Goal: Information Seeking & Learning: Check status

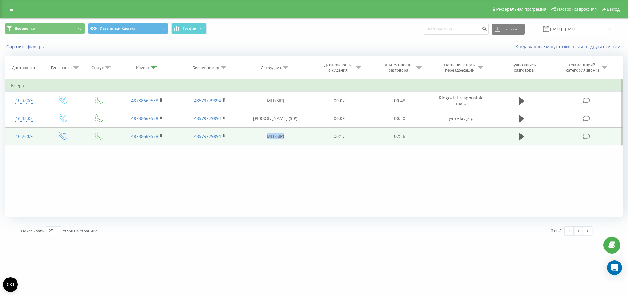
drag, startPoint x: 289, startPoint y: 144, endPoint x: 255, endPoint y: 138, distance: 34.5
click at [255, 138] on td "МП (SIP)" at bounding box center [276, 136] width 68 height 18
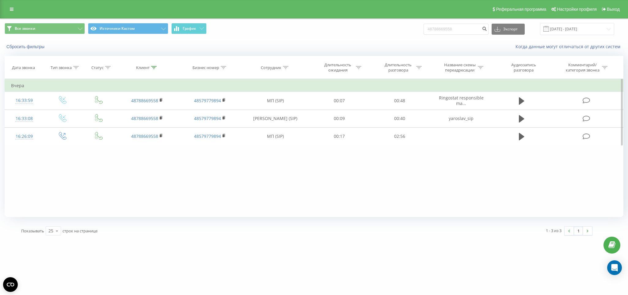
click at [279, 163] on div "Фильтровать по условию Равно Введите значение Отмена OK Фильтровать по условию …" at bounding box center [314, 148] width 619 height 138
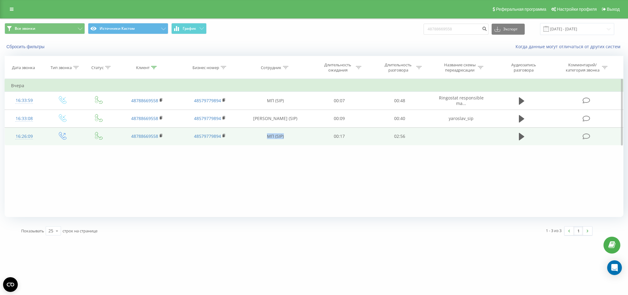
drag, startPoint x: 290, startPoint y: 136, endPoint x: 253, endPoint y: 136, distance: 37.1
click at [253, 136] on td "МП (SIP)" at bounding box center [276, 136] width 68 height 18
click at [245, 145] on td "МП (SIP)" at bounding box center [276, 136] width 68 height 18
drag, startPoint x: 240, startPoint y: 140, endPoint x: 275, endPoint y: 129, distance: 36.4
click at [275, 129] on td "МП (SIP)" at bounding box center [276, 136] width 68 height 18
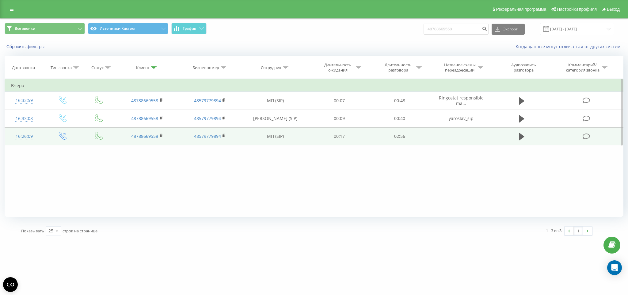
click at [284, 136] on td "МП (SIP)" at bounding box center [276, 136] width 68 height 18
drag, startPoint x: 264, startPoint y: 144, endPoint x: 260, endPoint y: 145, distance: 3.8
click at [260, 145] on td "МП (SIP)" at bounding box center [276, 136] width 68 height 18
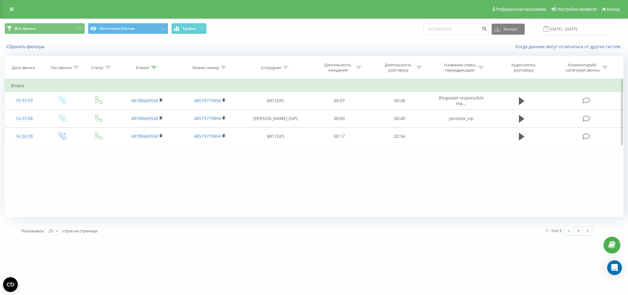
click at [261, 153] on div "Фильтровать по условию Равно Введите значение Отмена OK Фильтровать по условию …" at bounding box center [314, 148] width 619 height 138
drag, startPoint x: 434, startPoint y: 21, endPoint x: 335, endPoint y: 29, distance: 98.8
click at [335, 29] on div "Все звонки Источники Кастом График 48788669558 Экспорт .csv .xls .xlsx 19.06.20…" at bounding box center [314, 29] width 619 height 12
paste input "510-863-716"
type input "48510863716"
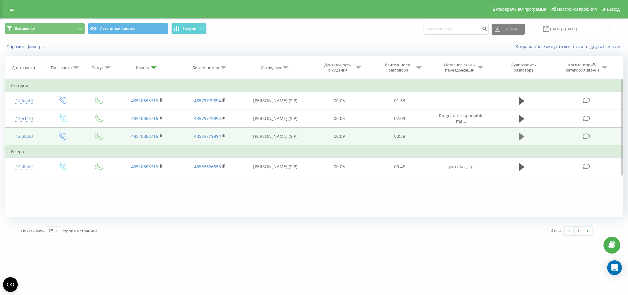
click at [523, 137] on icon at bounding box center [522, 136] width 6 height 7
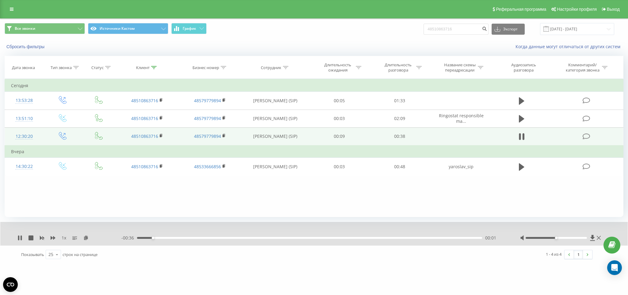
click at [186, 237] on div "00:01" at bounding box center [309, 238] width 345 height 2
click at [217, 238] on div "00:05" at bounding box center [309, 238] width 345 height 2
drag, startPoint x: 253, startPoint y: 238, endPoint x: 304, endPoint y: 247, distance: 51.3
click at [254, 238] on div "00:09" at bounding box center [309, 238] width 345 height 2
click at [303, 239] on div "- 00:24 00:13 00:13" at bounding box center [313, 238] width 384 height 6
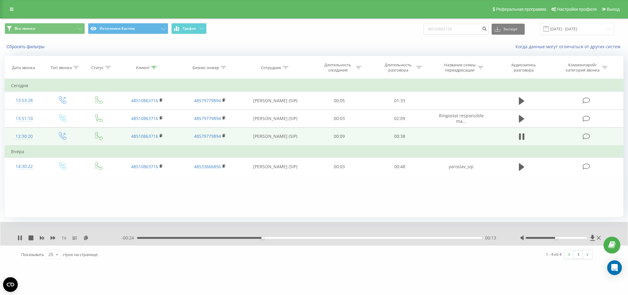
click at [309, 239] on div "- 00:24 00:13 00:13" at bounding box center [313, 238] width 384 height 6
click at [313, 238] on div "00:14" at bounding box center [309, 238] width 345 height 2
click at [356, 239] on div "00:21" at bounding box center [309, 238] width 345 height 2
click at [382, 238] on div "00:25" at bounding box center [309, 238] width 345 height 2
click at [522, 136] on icon at bounding box center [522, 136] width 6 height 9
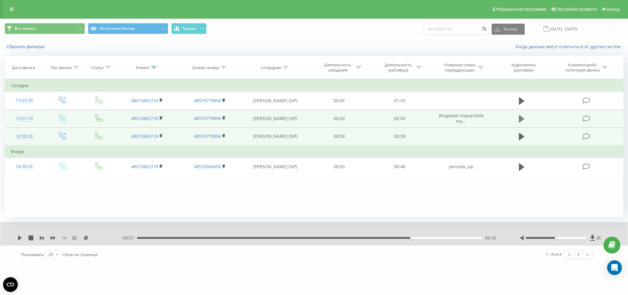
click at [523, 117] on icon at bounding box center [522, 118] width 6 height 9
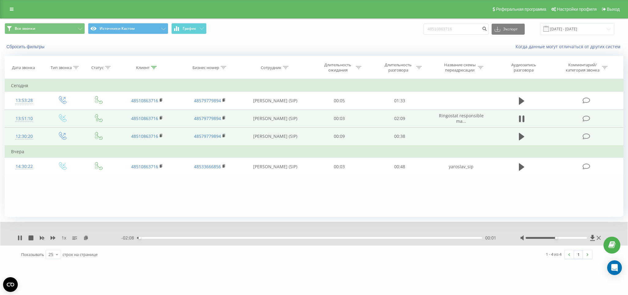
click at [180, 240] on div "- 02:08 00:01 00:01" at bounding box center [313, 238] width 384 height 6
click at [181, 238] on div "00:01" at bounding box center [309, 238] width 345 height 2
click at [190, 237] on div "00:19" at bounding box center [309, 238] width 345 height 2
click at [152, 238] on div "00:21" at bounding box center [309, 238] width 345 height 2
click at [565, 237] on div at bounding box center [556, 238] width 61 height 2
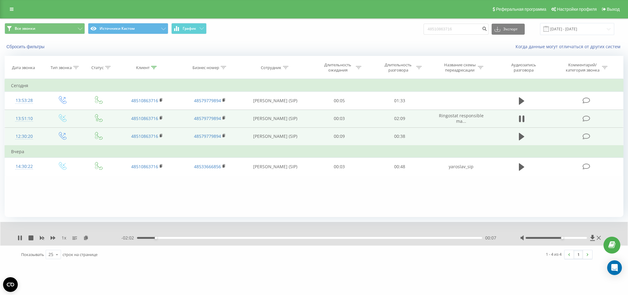
click at [574, 237] on div at bounding box center [556, 238] width 61 height 2
click at [523, 116] on icon at bounding box center [522, 118] width 6 height 9
click at [524, 138] on icon at bounding box center [522, 136] width 6 height 7
click at [522, 116] on icon at bounding box center [522, 118] width 6 height 9
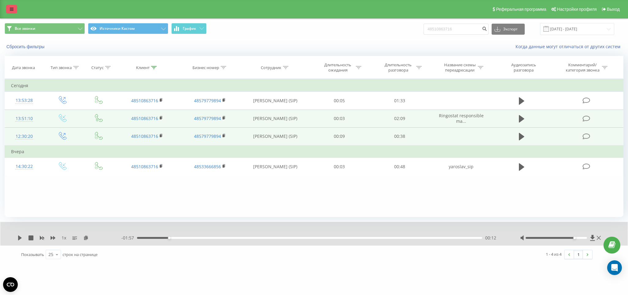
click at [10, 7] on icon at bounding box center [12, 9] width 4 height 4
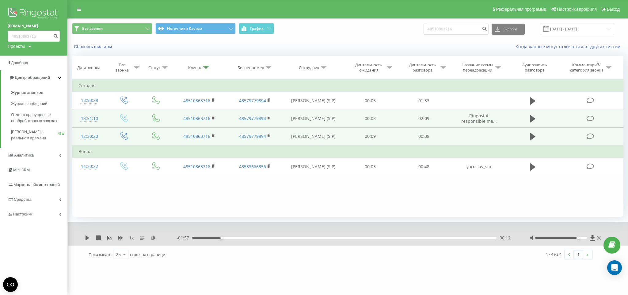
drag, startPoint x: 23, startPoint y: 11, endPoint x: 25, endPoint y: 14, distance: 3.3
click at [23, 11] on img at bounding box center [34, 13] width 52 height 15
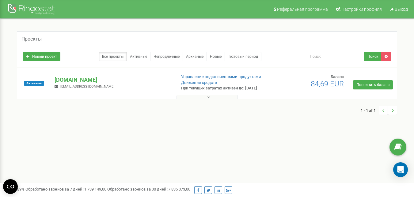
click at [73, 78] on div "Активный armacar.pl info@armacar.pl Управление подключенными продуктами Движени…" at bounding box center [207, 86] width 378 height 25
click at [73, 80] on p "[DOMAIN_NAME]" at bounding box center [113, 80] width 117 height 8
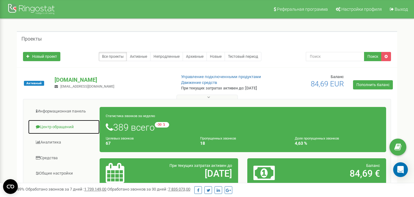
click at [74, 134] on link "Центр обращений" at bounding box center [64, 126] width 72 height 15
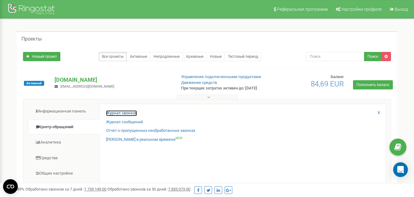
click at [123, 116] on link "Журнал звонков" at bounding box center [121, 113] width 31 height 6
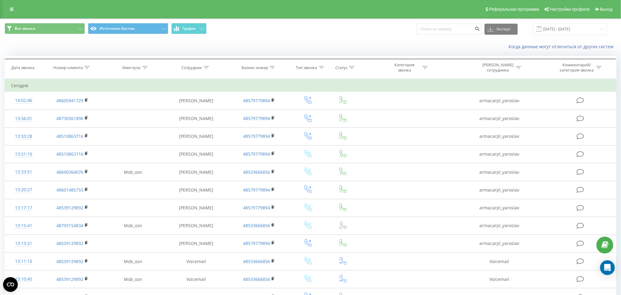
click at [562, 36] on div "Все звонки Источники Кастом График Экспорт .csv .xls .xlsx 19.08.2025 - 19.09.2…" at bounding box center [310, 29] width 621 height 21
click at [565, 31] on input "19.08.2025 - 19.09.2025" at bounding box center [570, 29] width 74 height 12
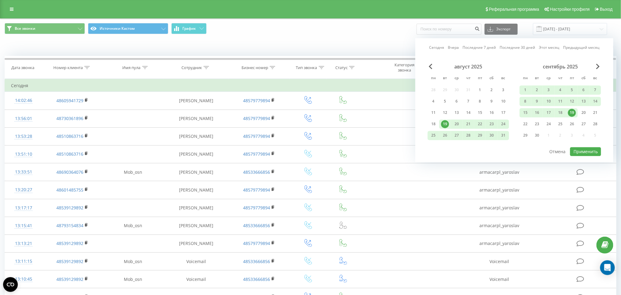
click at [574, 113] on div "19" at bounding box center [572, 113] width 8 height 8
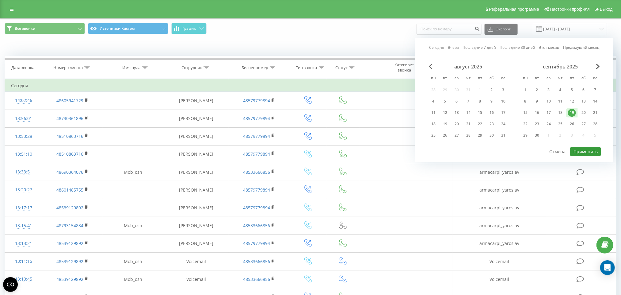
click at [588, 150] on button "Применить" at bounding box center [585, 151] width 31 height 9
type input "19.09.2025 - 19.09.2025"
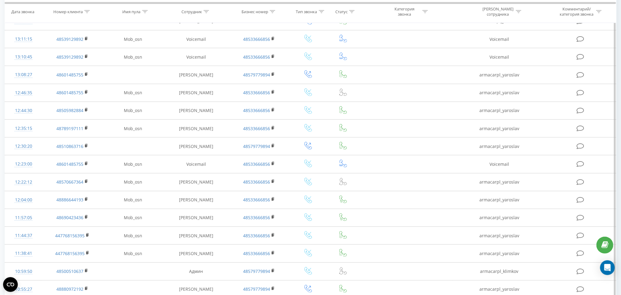
scroll to position [270, 0]
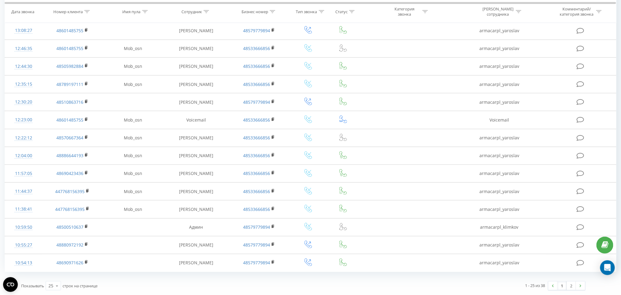
click at [561, 284] on link "1" at bounding box center [562, 285] width 9 height 9
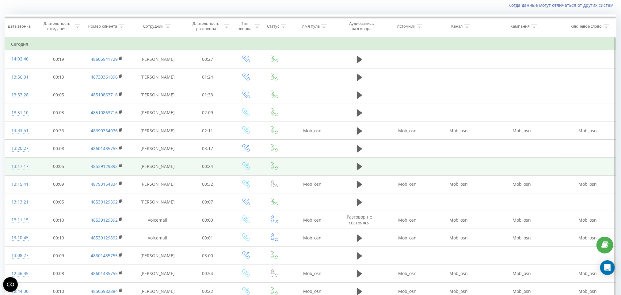
scroll to position [40, 0]
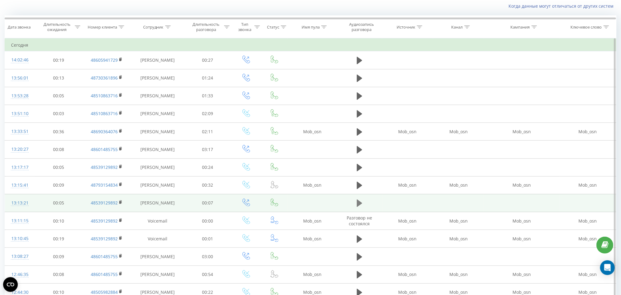
click at [357, 207] on icon at bounding box center [360, 202] width 6 height 7
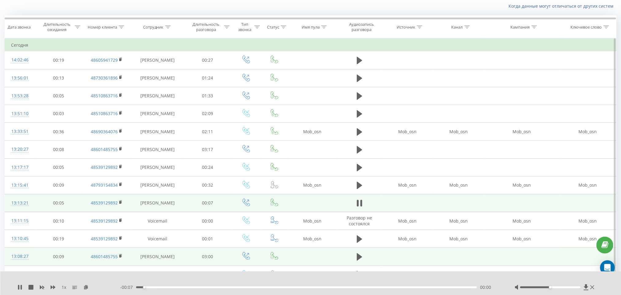
scroll to position [86, 0]
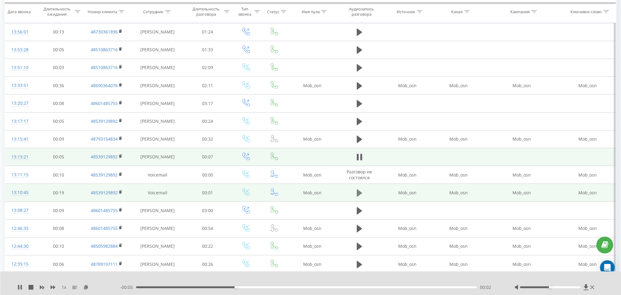
click at [360, 195] on icon at bounding box center [360, 192] width 6 height 7
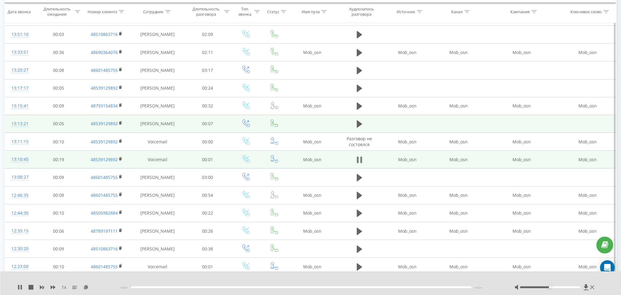
scroll to position [132, 0]
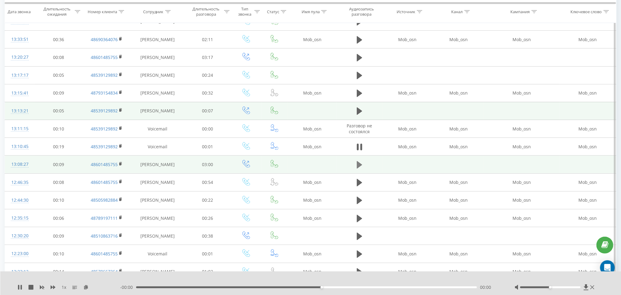
click at [361, 168] on icon at bounding box center [360, 164] width 6 height 9
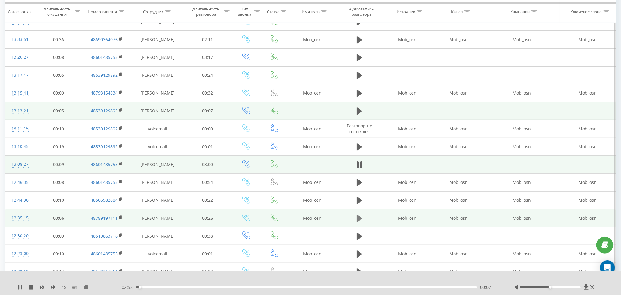
scroll to position [224, 0]
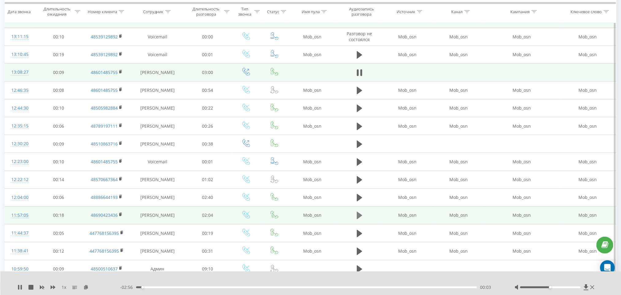
click at [362, 219] on icon at bounding box center [360, 215] width 6 height 9
click at [150, 287] on div "00:02" at bounding box center [306, 287] width 341 height 2
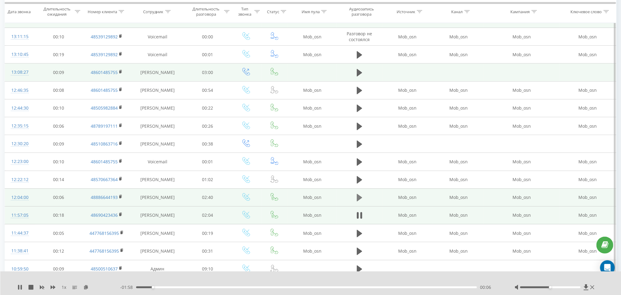
click at [358, 201] on icon at bounding box center [360, 197] width 6 height 7
click at [145, 287] on div "00:04" at bounding box center [306, 287] width 341 height 2
click at [362, 197] on icon at bounding box center [362, 197] width 2 height 7
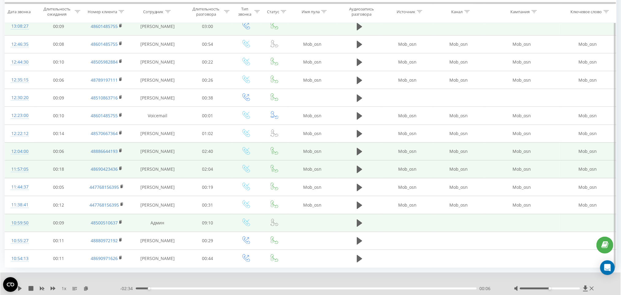
scroll to position [294, 0]
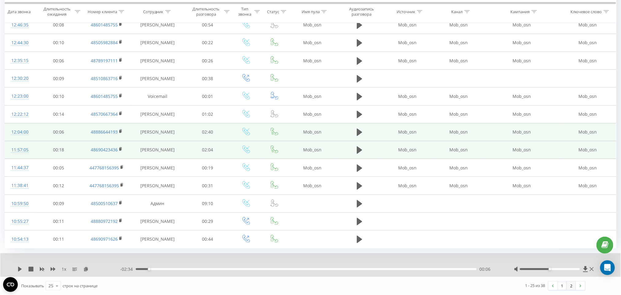
click at [573, 287] on link "2" at bounding box center [571, 285] width 9 height 9
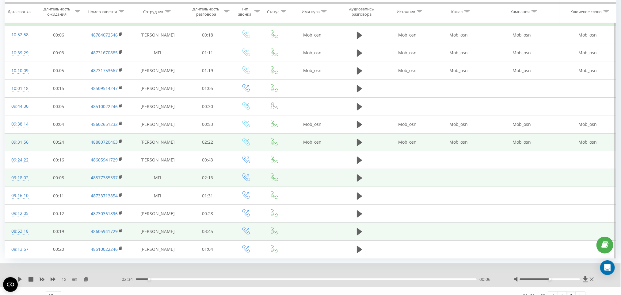
scroll to position [78, 0]
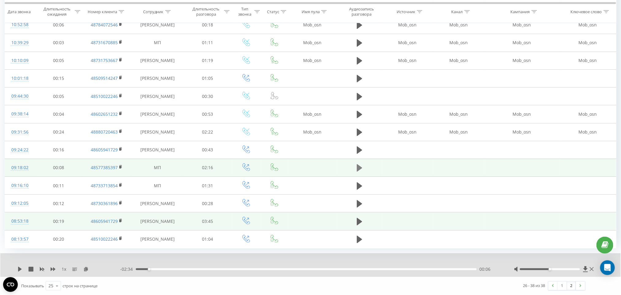
click at [355, 170] on button at bounding box center [359, 167] width 9 height 9
click at [560, 287] on link "1" at bounding box center [562, 285] width 9 height 9
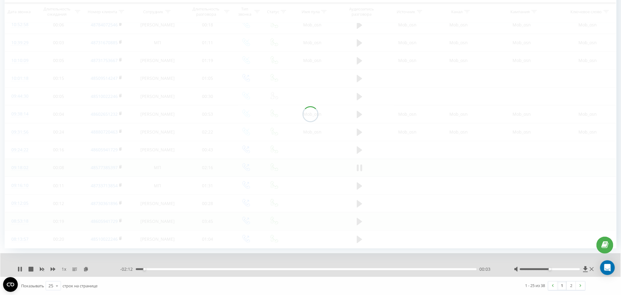
scroll to position [41, 0]
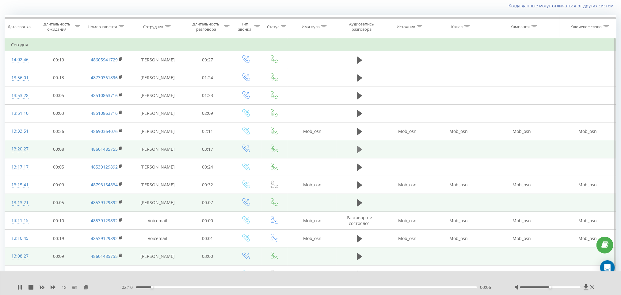
click at [357, 148] on icon at bounding box center [360, 149] width 6 height 7
click at [155, 287] on div "00:01" at bounding box center [306, 287] width 341 height 2
click at [179, 286] on div "00:11" at bounding box center [306, 287] width 341 height 2
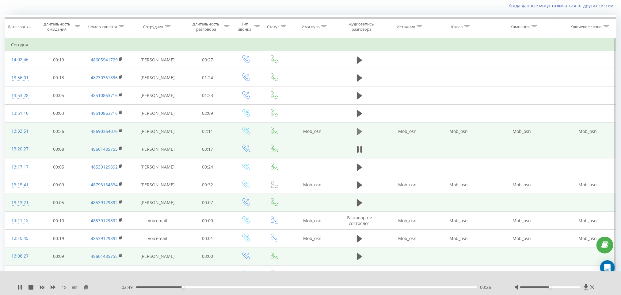
click at [355, 129] on button at bounding box center [359, 131] width 9 height 9
click at [159, 287] on div "00:00" at bounding box center [306, 287] width 341 height 2
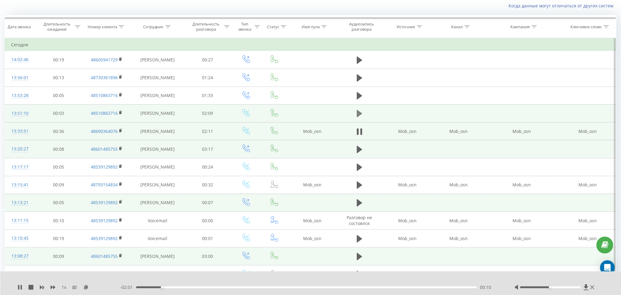
click at [356, 117] on button at bounding box center [359, 113] width 9 height 9
click at [155, 288] on div "- 02:09 00:00 00:00" at bounding box center [310, 287] width 379 height 6
click at [182, 286] on div "- 02:08 00:01 00:01" at bounding box center [310, 287] width 379 height 6
click at [362, 113] on icon at bounding box center [362, 113] width 2 height 7
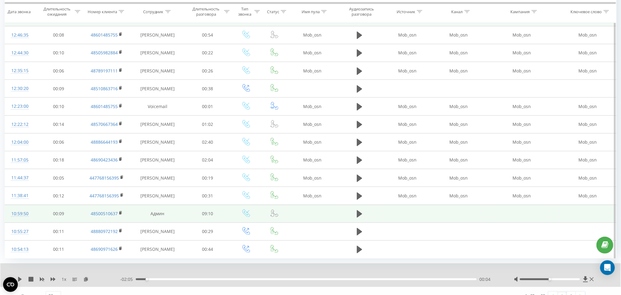
scroll to position [294, 0]
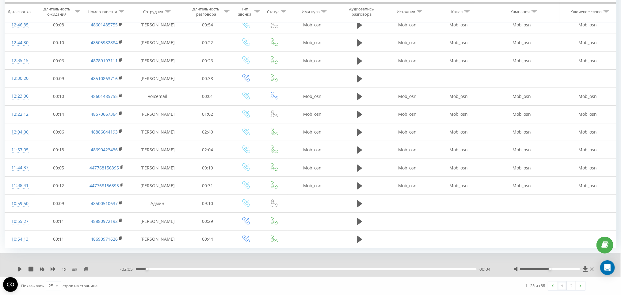
click at [561, 284] on link "1" at bounding box center [562, 285] width 9 height 9
click at [564, 285] on link "1" at bounding box center [562, 285] width 9 height 9
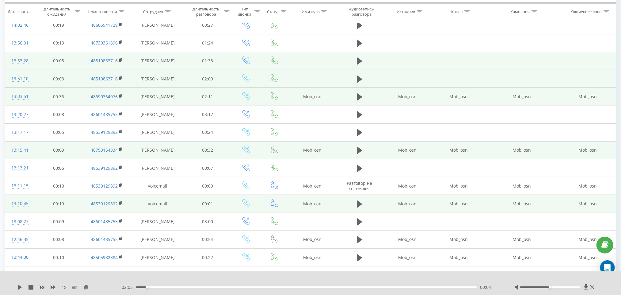
scroll to position [86, 0]
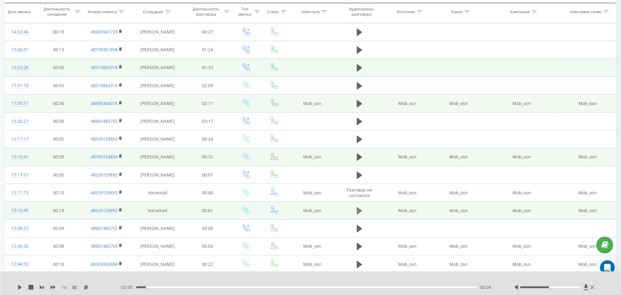
click at [358, 211] on icon at bounding box center [360, 210] width 6 height 7
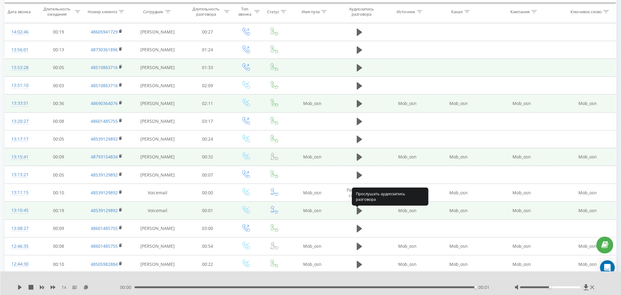
click at [358, 211] on icon at bounding box center [360, 210] width 6 height 7
click at [121, 209] on td "48539129892" at bounding box center [106, 210] width 49 height 18
click at [121, 211] on rect at bounding box center [120, 210] width 2 height 3
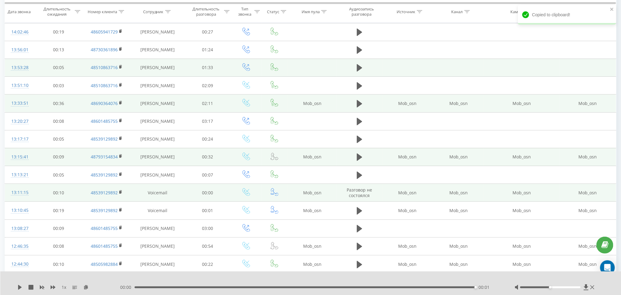
scroll to position [40, 0]
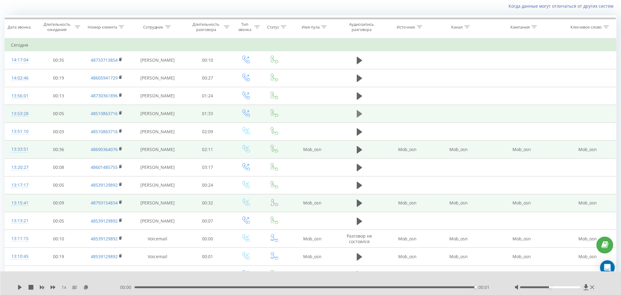
click at [357, 118] on icon at bounding box center [360, 113] width 6 height 9
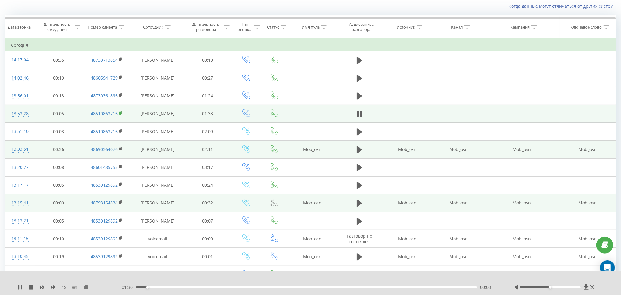
click at [121, 113] on rect at bounding box center [120, 113] width 2 height 3
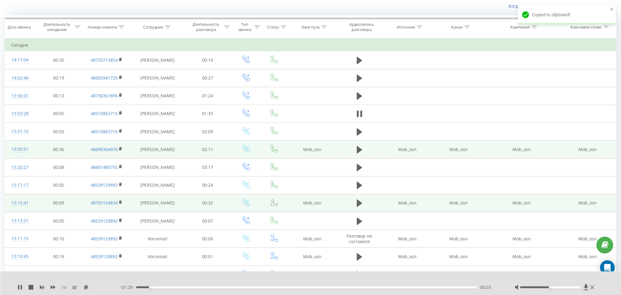
click at [171, 286] on div "- 01:29 00:03 00:03" at bounding box center [310, 287] width 379 height 6
click at [174, 287] on div "00:04" at bounding box center [306, 287] width 341 height 2
click at [331, 286] on div "00:11" at bounding box center [306, 287] width 341 height 2
click at [362, 117] on icon at bounding box center [362, 113] width 2 height 7
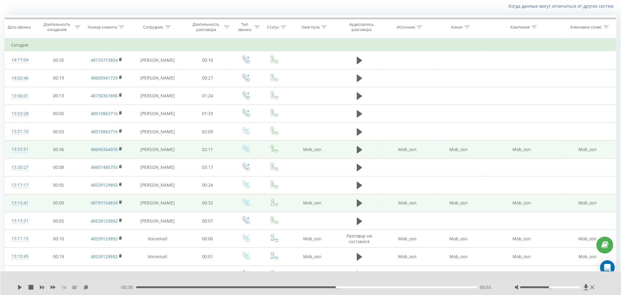
click at [18, 290] on div "1 x - 00:38 00:55 00:55" at bounding box center [310, 283] width 621 height 24
click at [21, 287] on icon at bounding box center [20, 287] width 4 height 5
click at [377, 286] on div "00:55" at bounding box center [306, 287] width 341 height 2
click at [407, 283] on div "1 x - 00:27 01:06 01:06" at bounding box center [310, 283] width 621 height 24
click at [411, 286] on div "- 00:26 01:06 01:06" at bounding box center [310, 287] width 379 height 6
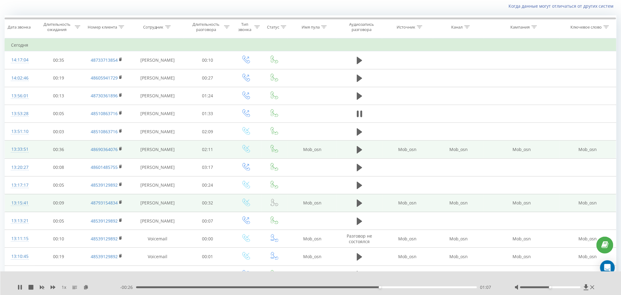
click at [417, 288] on div "- 00:26 01:07 01:07" at bounding box center [310, 287] width 379 height 6
click at [420, 286] on div "01:18" at bounding box center [306, 287] width 341 height 2
click at [18, 287] on icon at bounding box center [18, 287] width 1 height 5
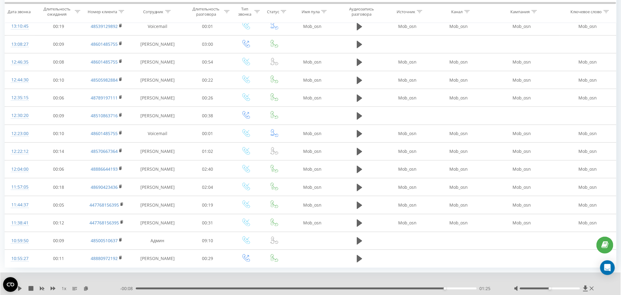
scroll to position [294, 0]
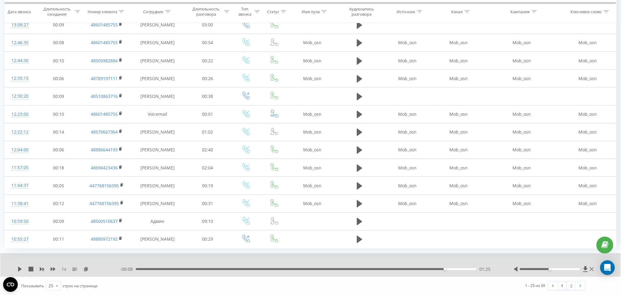
click at [561, 282] on link "1" at bounding box center [562, 285] width 9 height 9
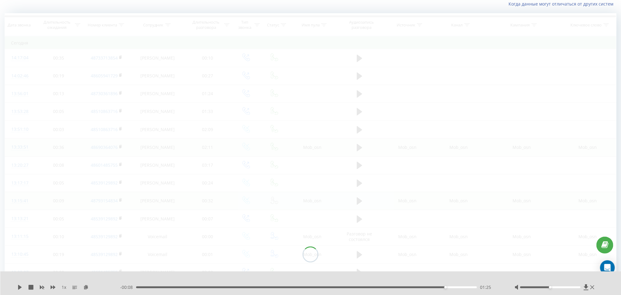
scroll to position [41, 0]
